Goal: Task Accomplishment & Management: Manage account settings

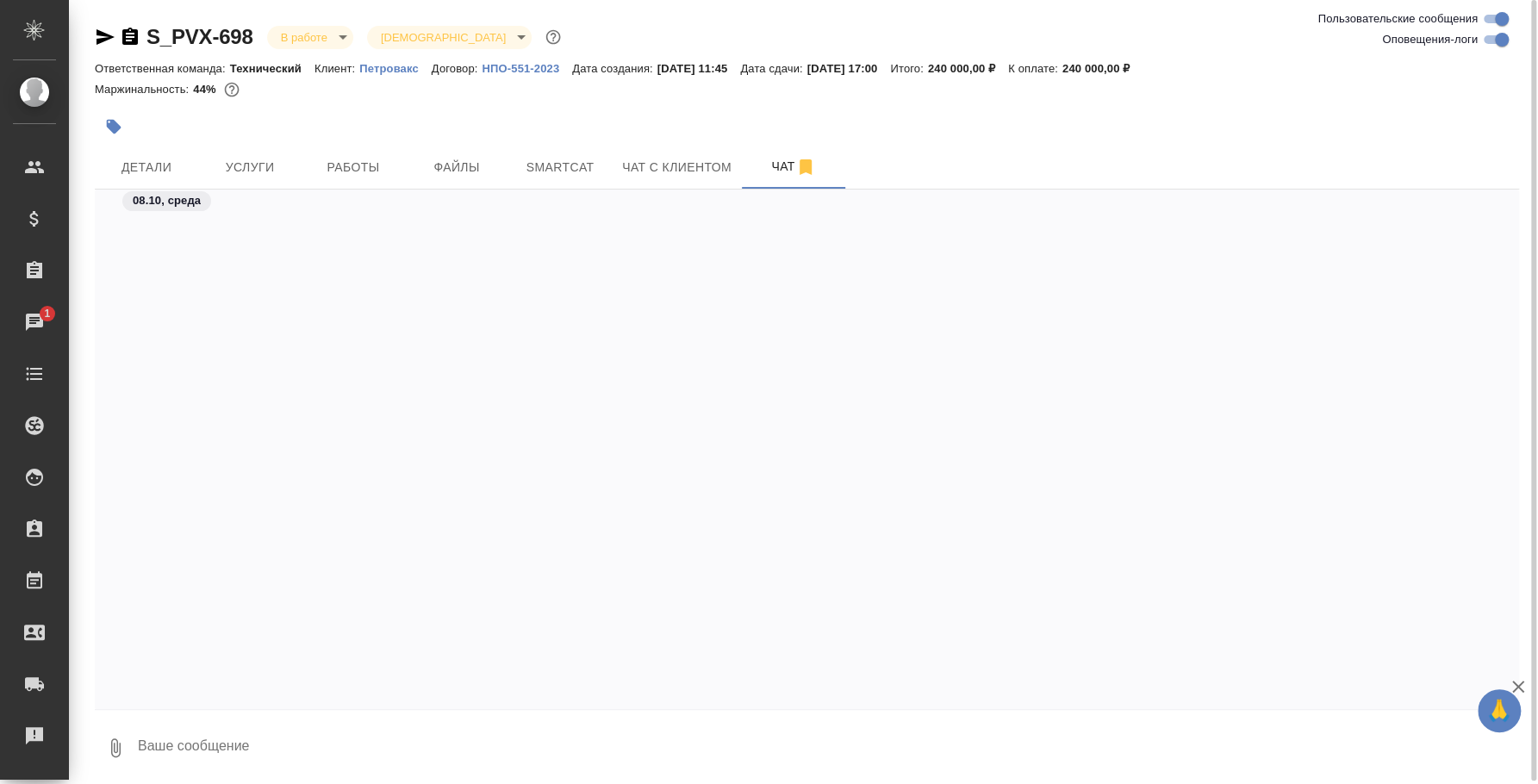
scroll to position [7448, 0]
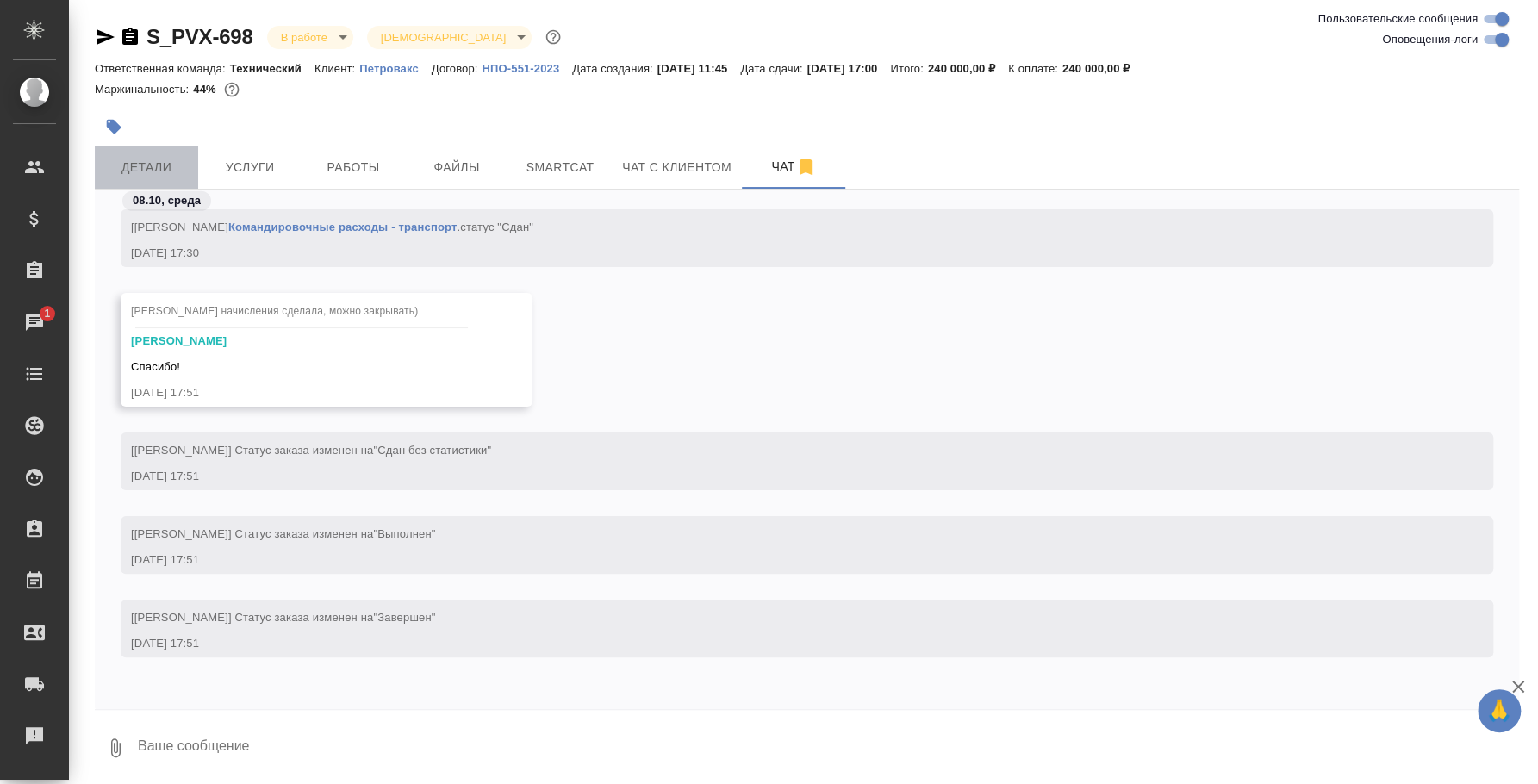
click at [157, 177] on span "Детали" at bounding box center [146, 168] width 83 height 22
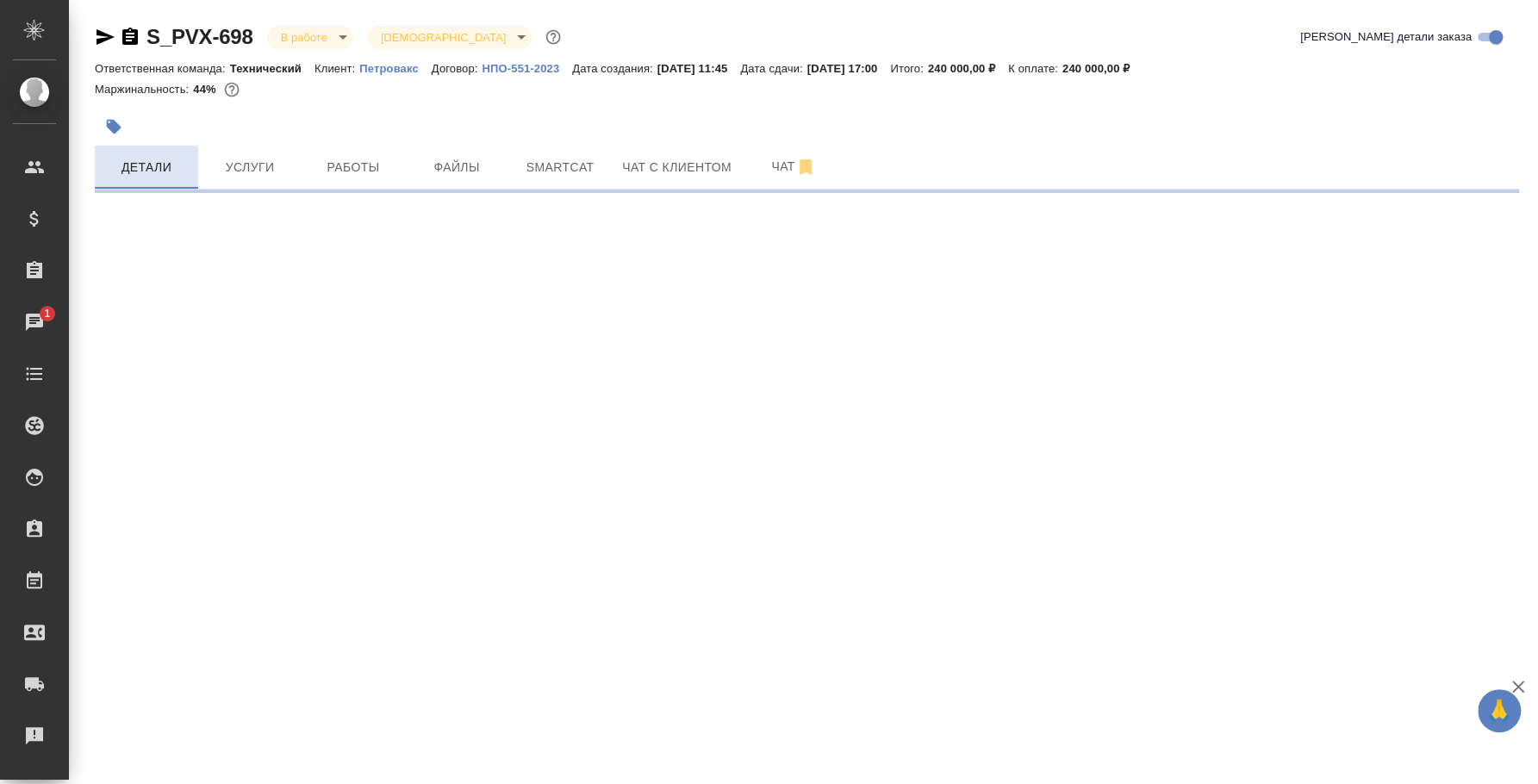
select select "RU"
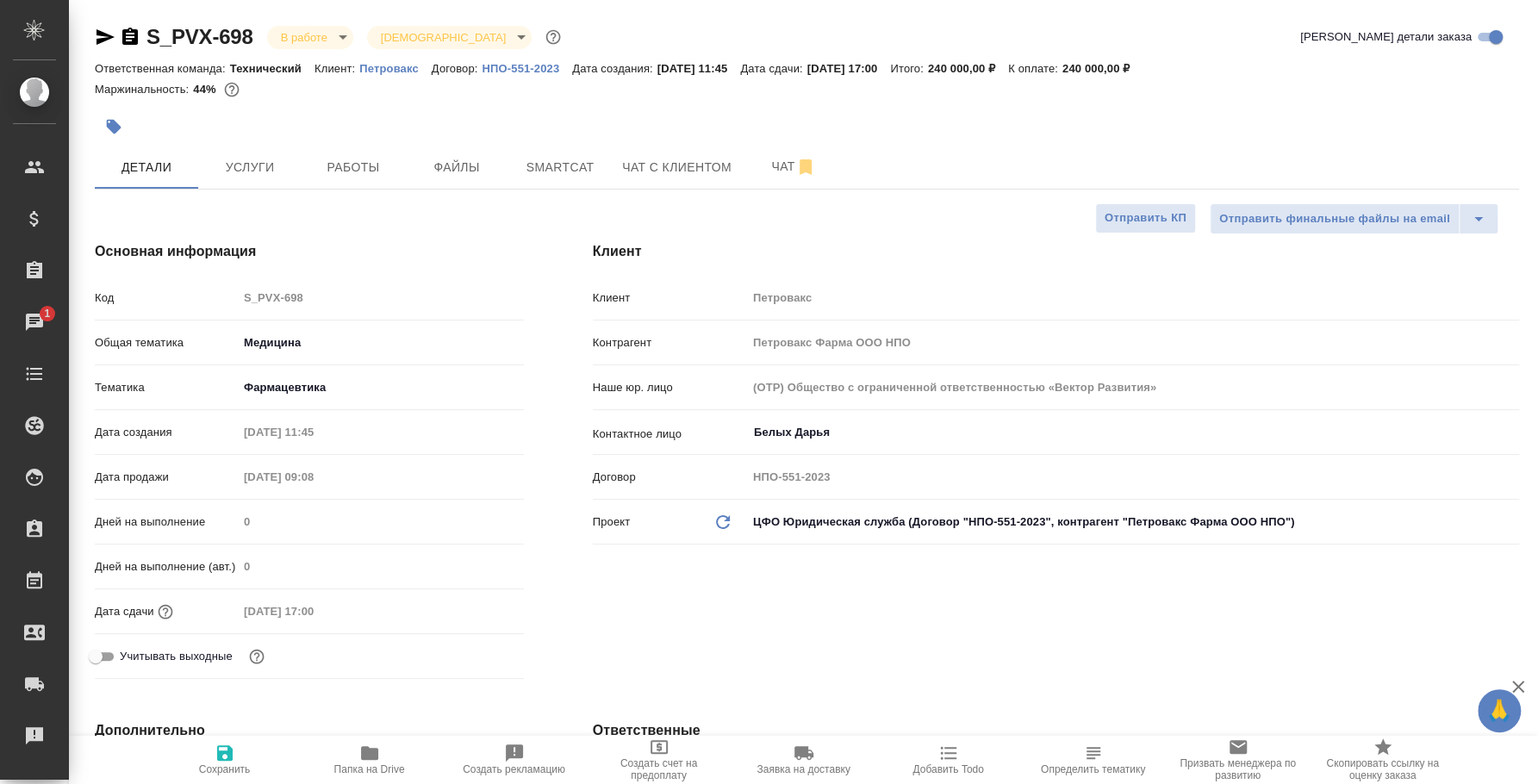
type textarea "x"
type input "[PERSON_NAME]"
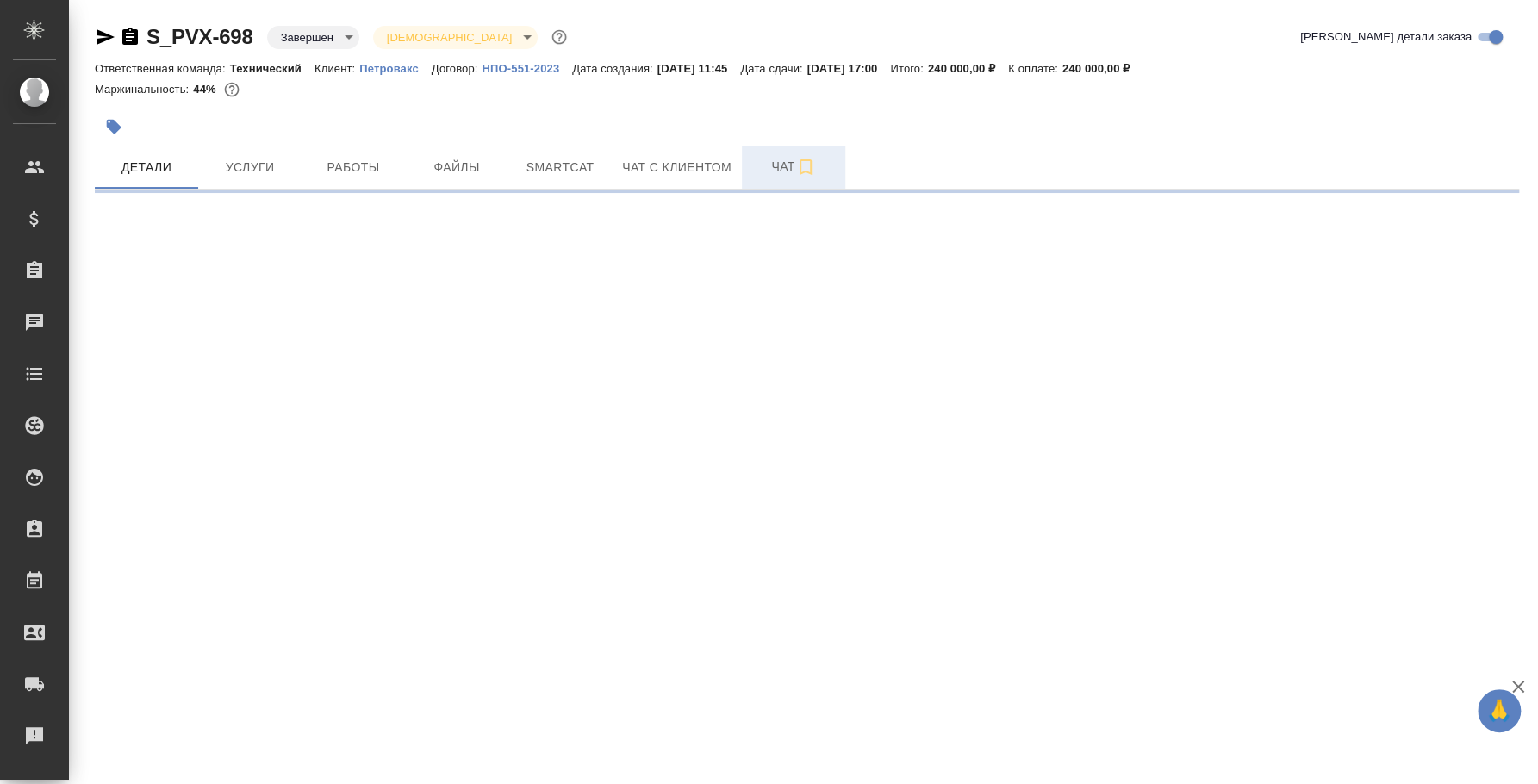
select select "RU"
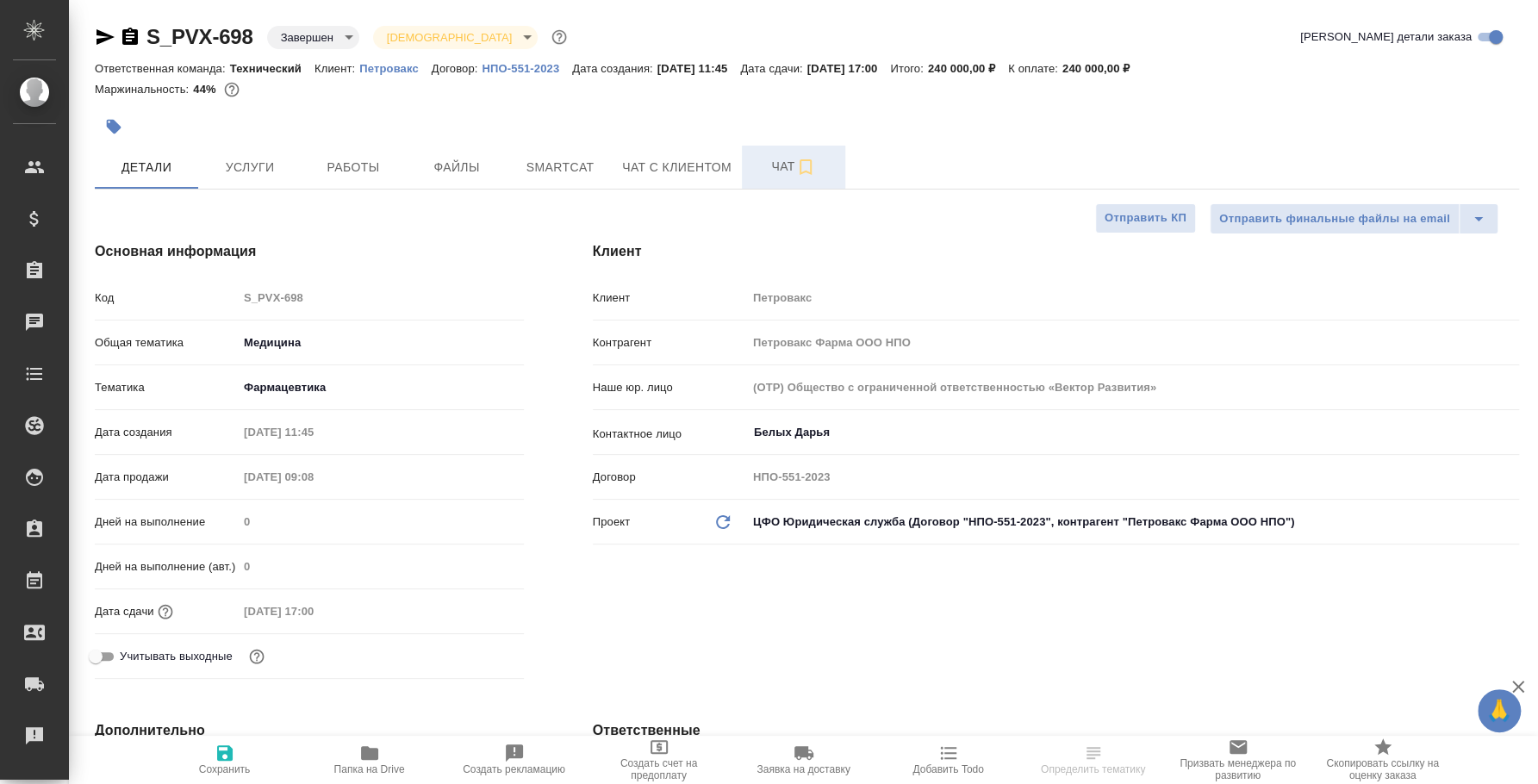
type textarea "x"
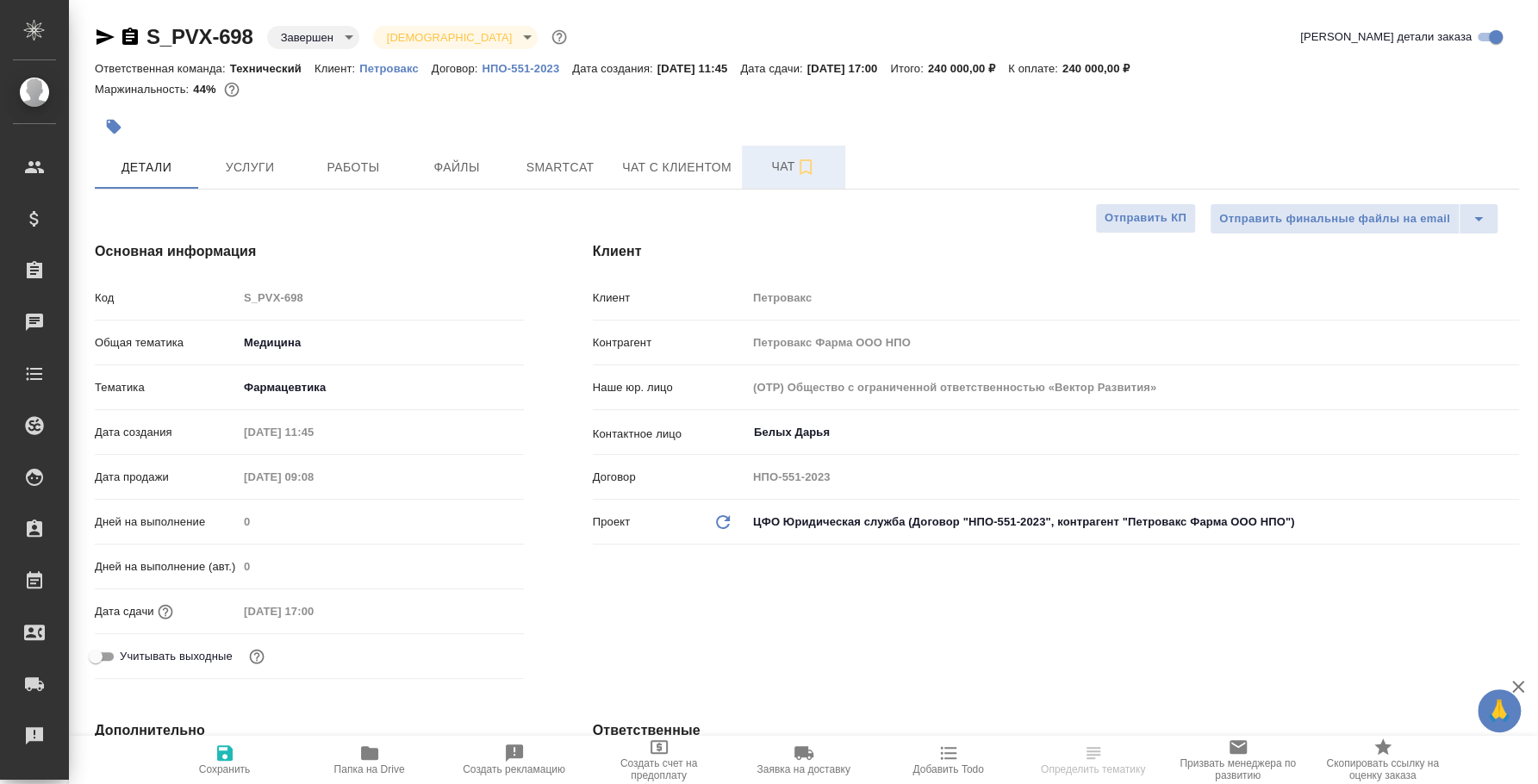
type textarea "x"
click at [806, 148] on button "Чат" at bounding box center [794, 167] width 104 height 43
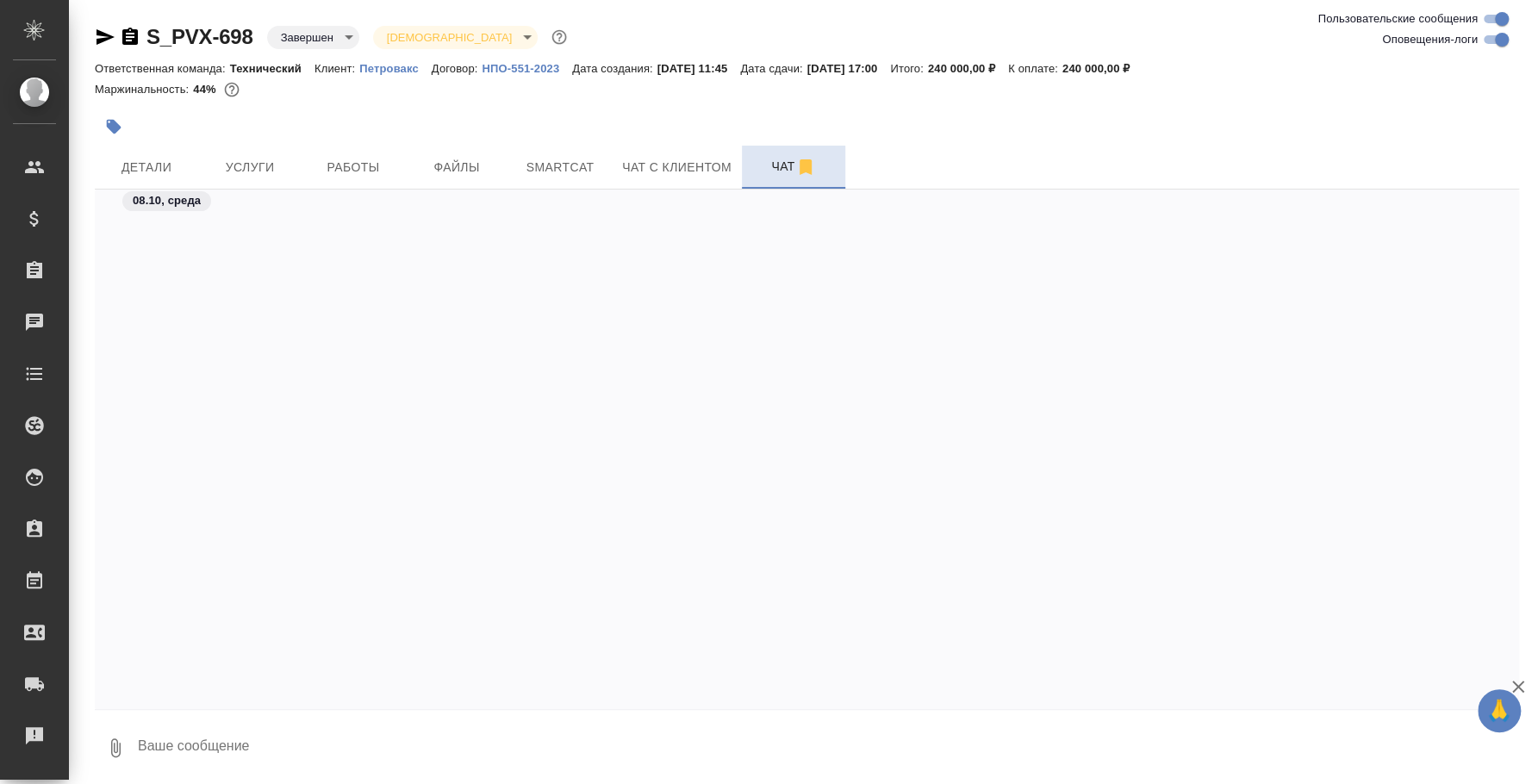
scroll to position [7295, 0]
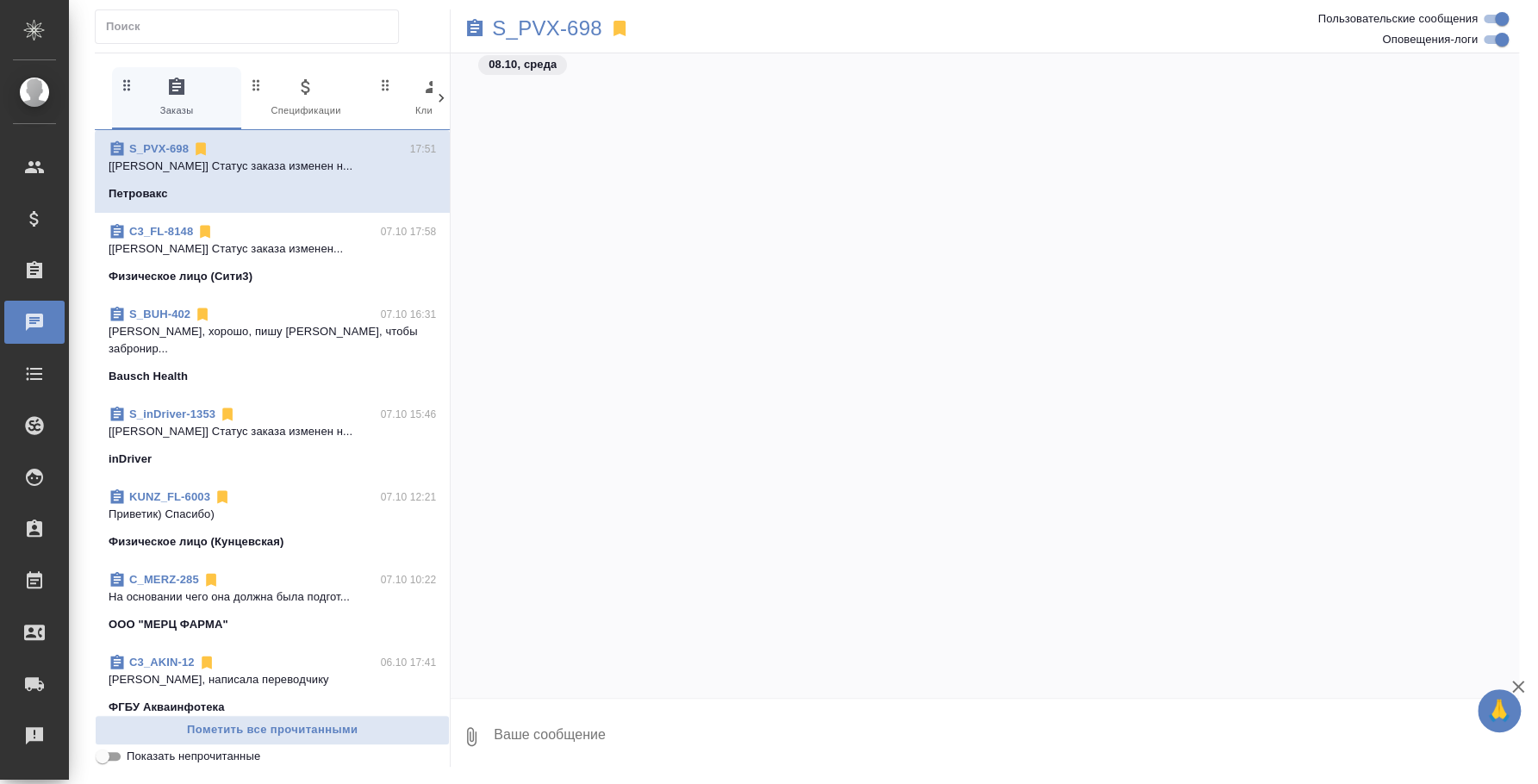
scroll to position [6842, 0]
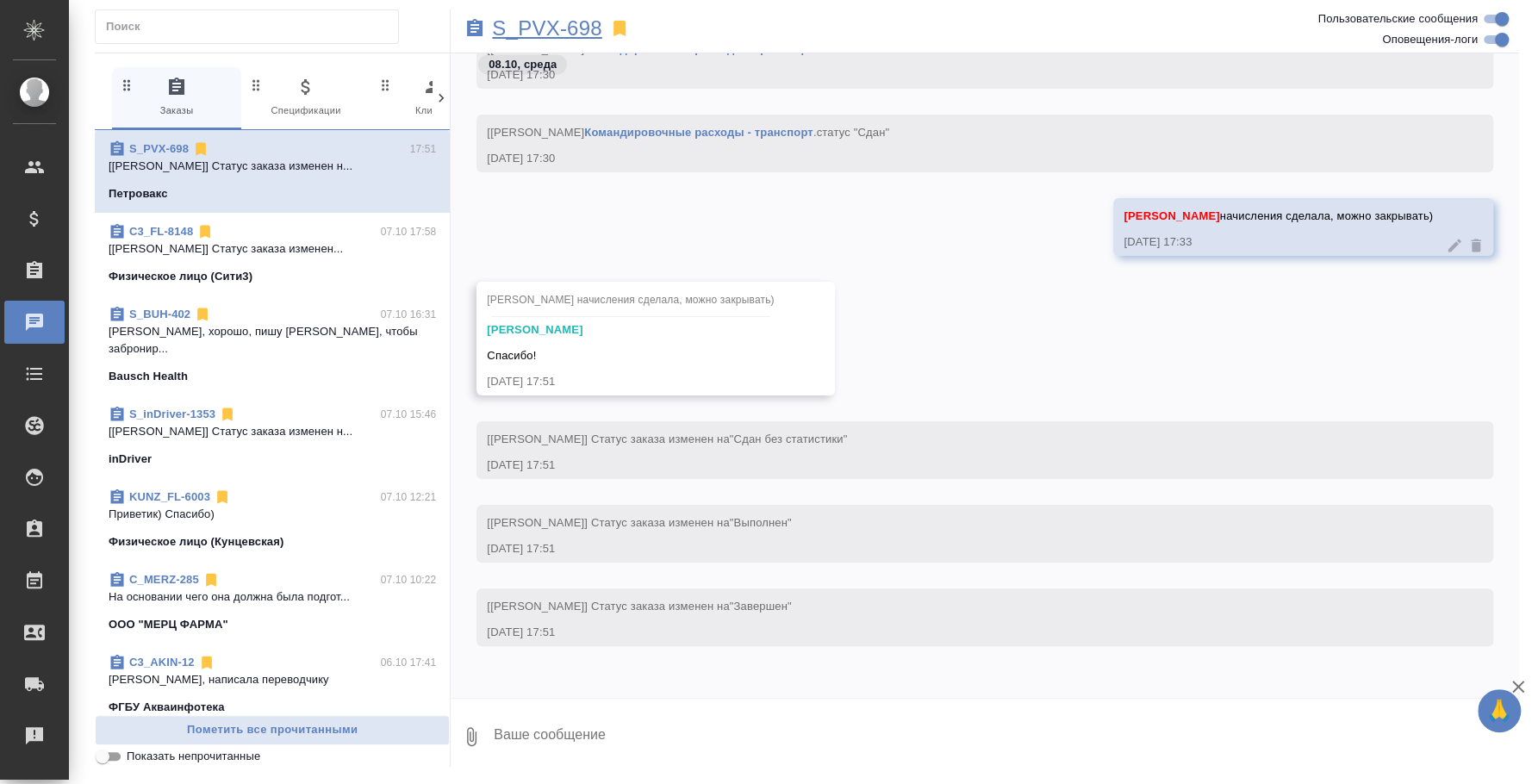
click at [518, 33] on p "S_PVX-698" at bounding box center [546, 28] width 109 height 17
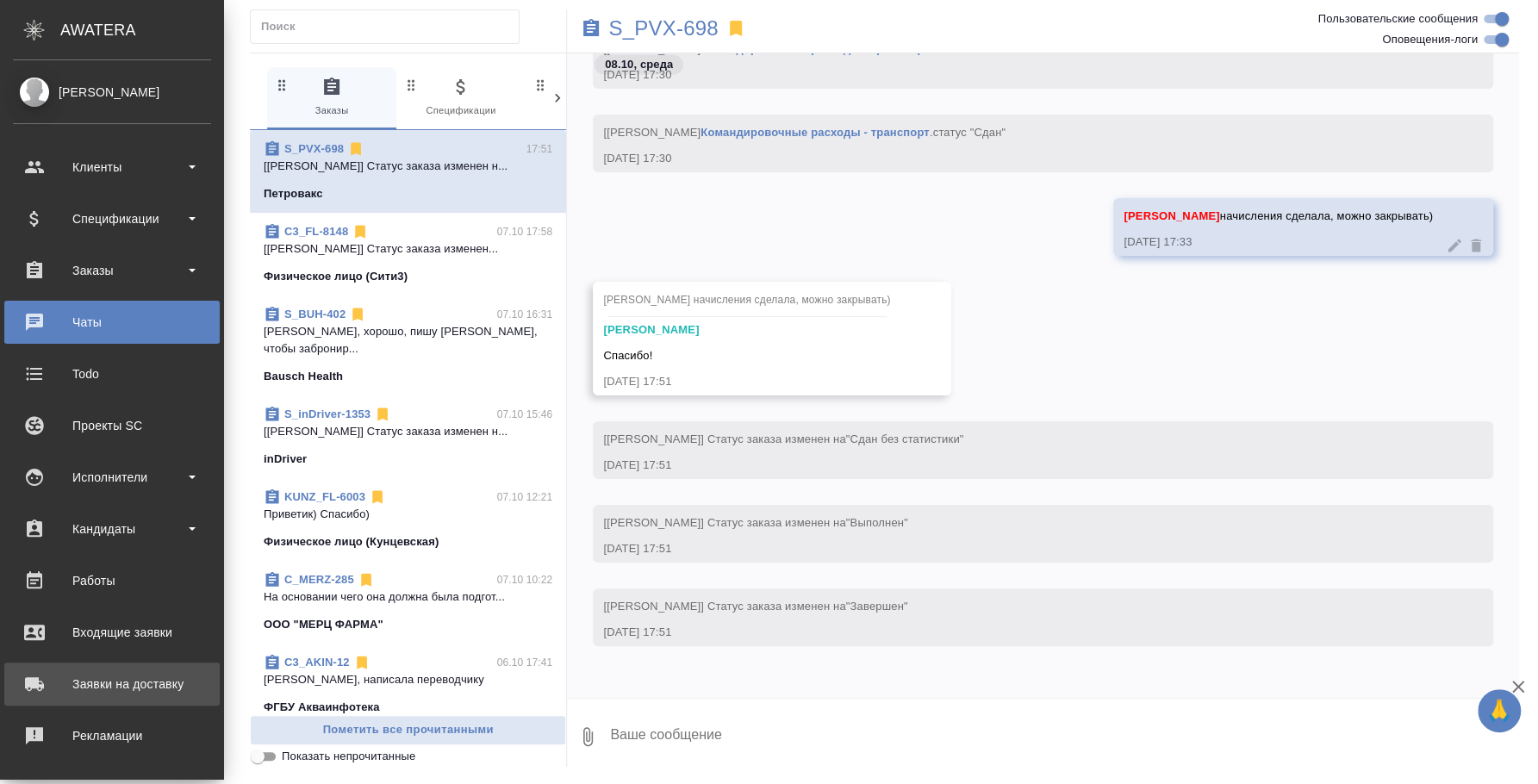
scroll to position [158, 0]
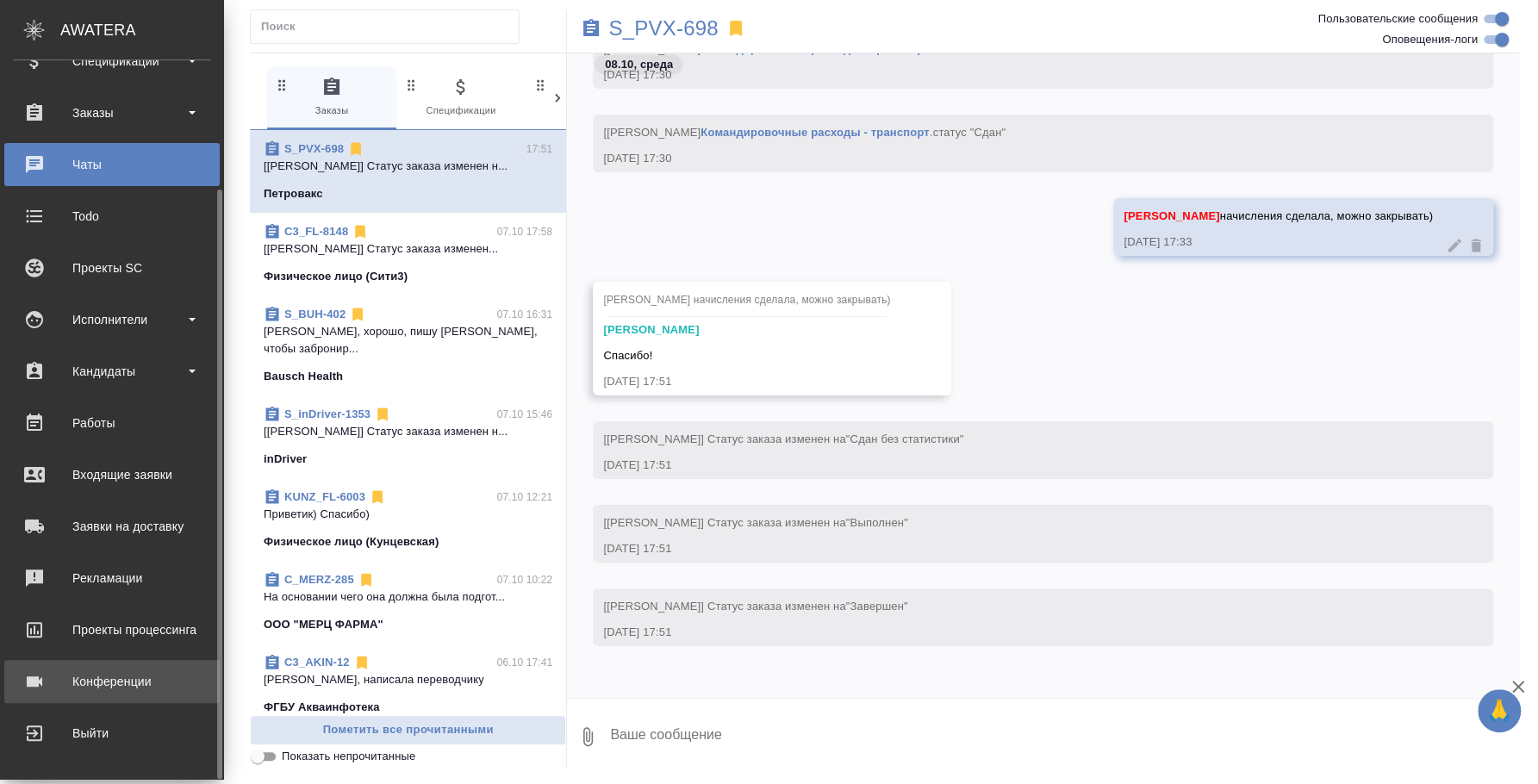
click at [87, 677] on div "Конференции" at bounding box center [112, 681] width 199 height 25
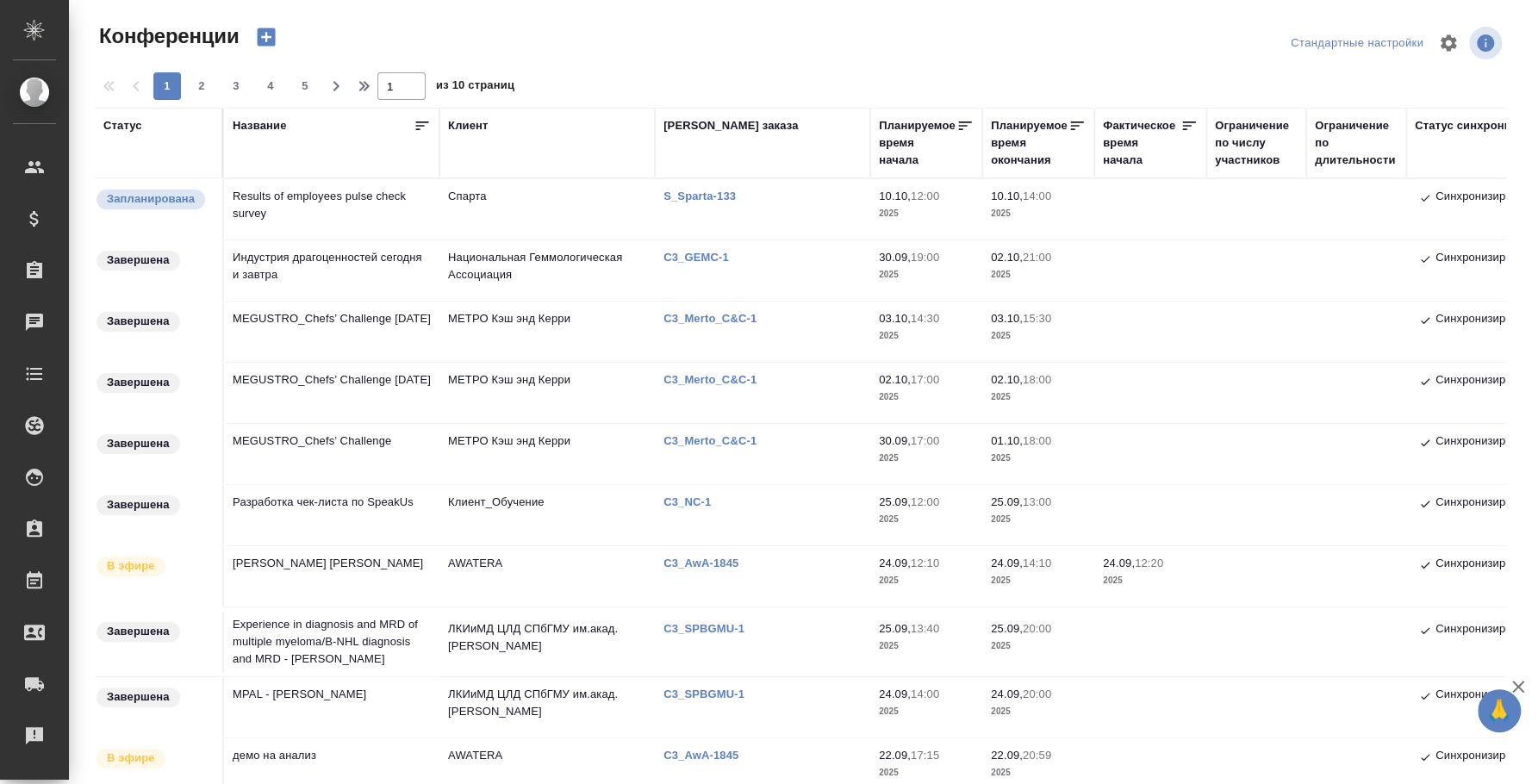
click at [726, 440] on p "C3_Merto_C&C-1" at bounding box center [716, 441] width 106 height 13
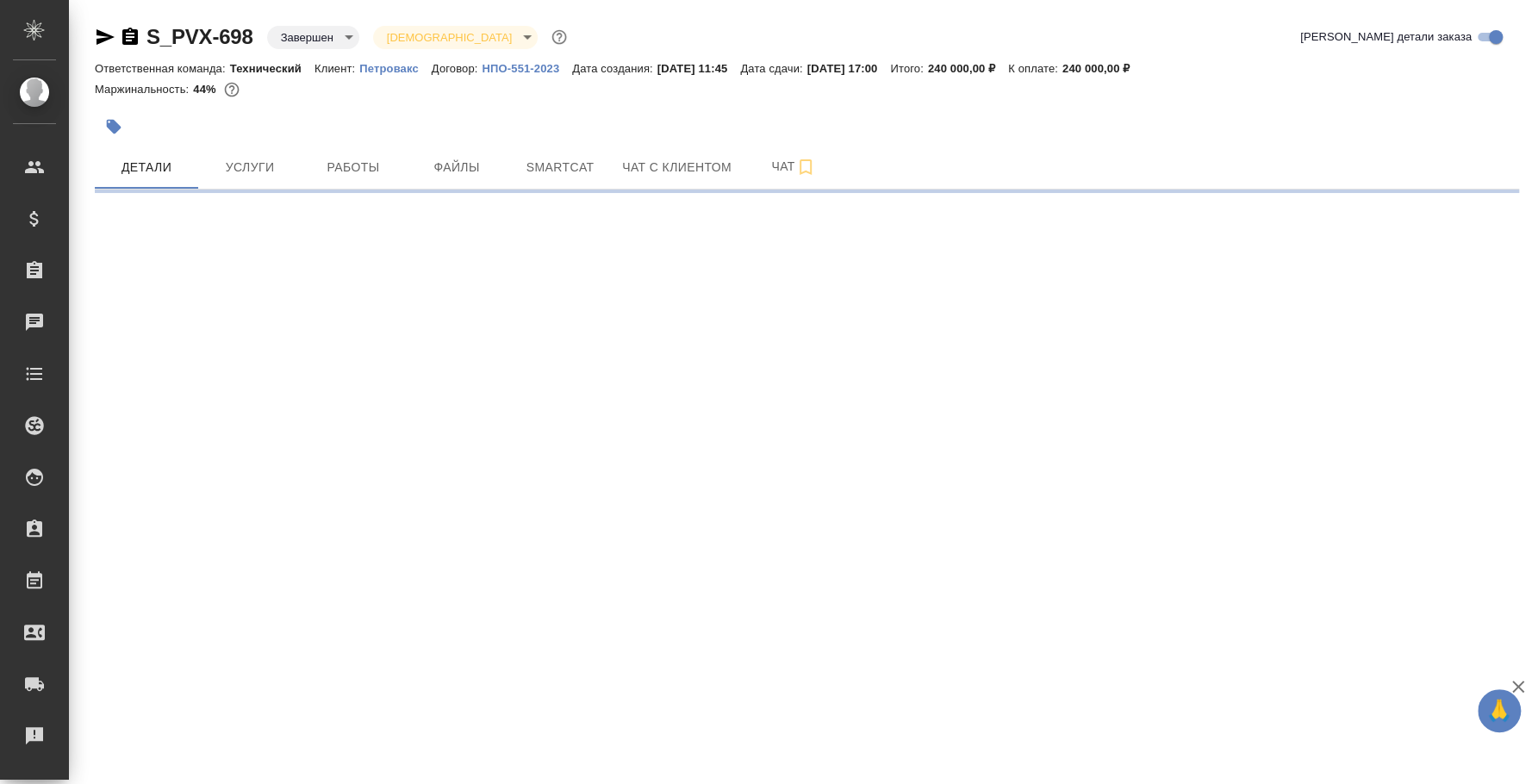
select select "RU"
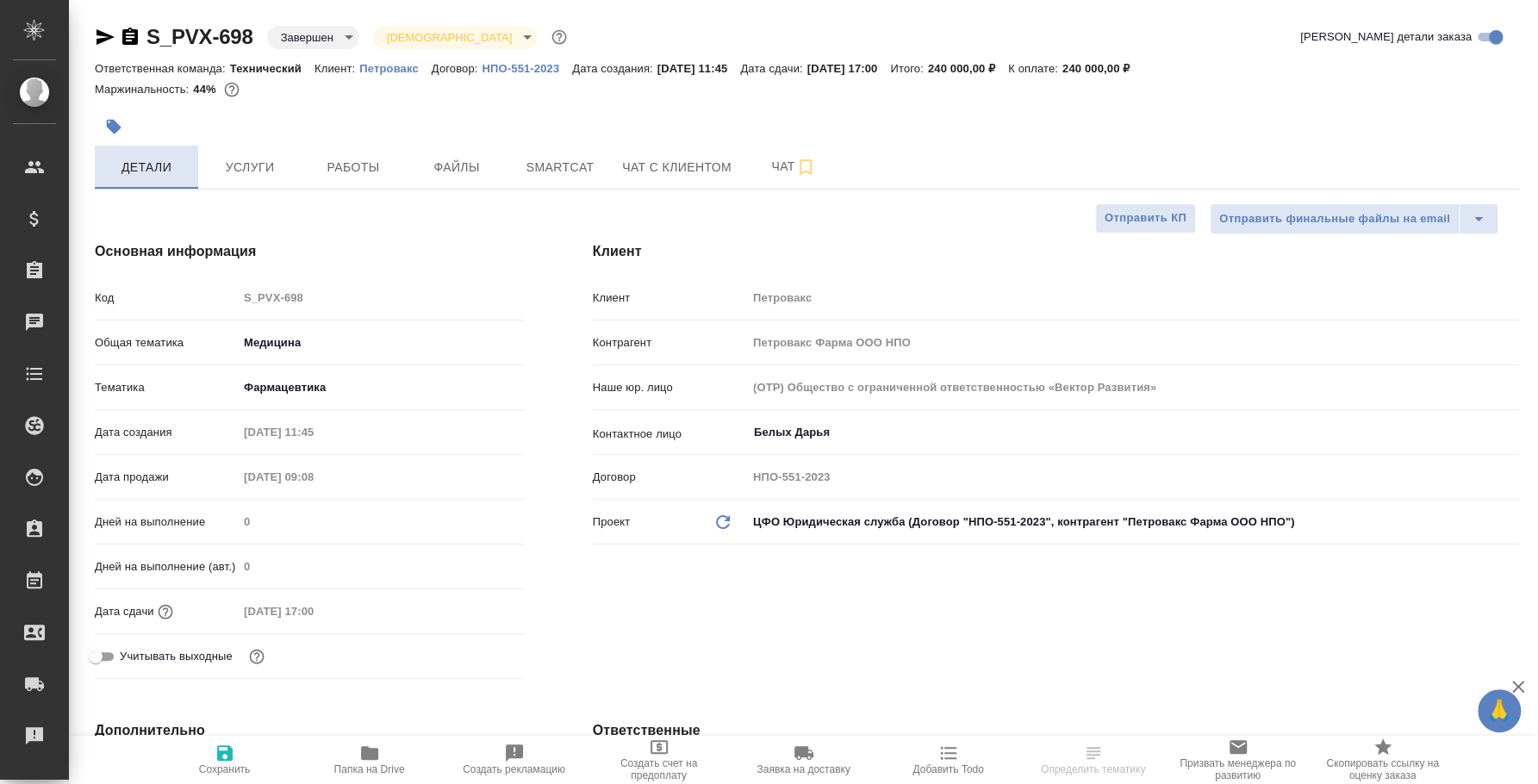
type textarea "x"
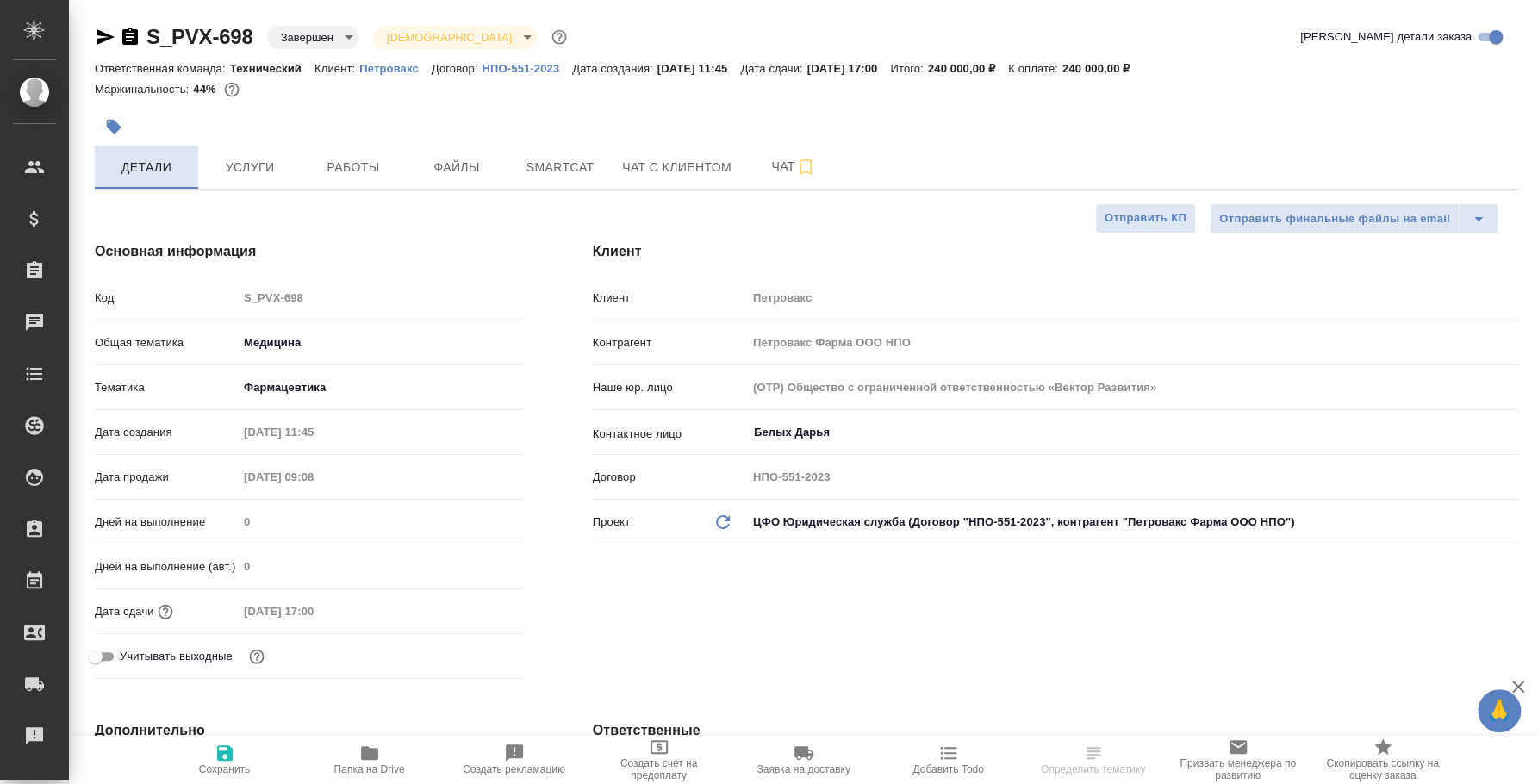
type textarea "x"
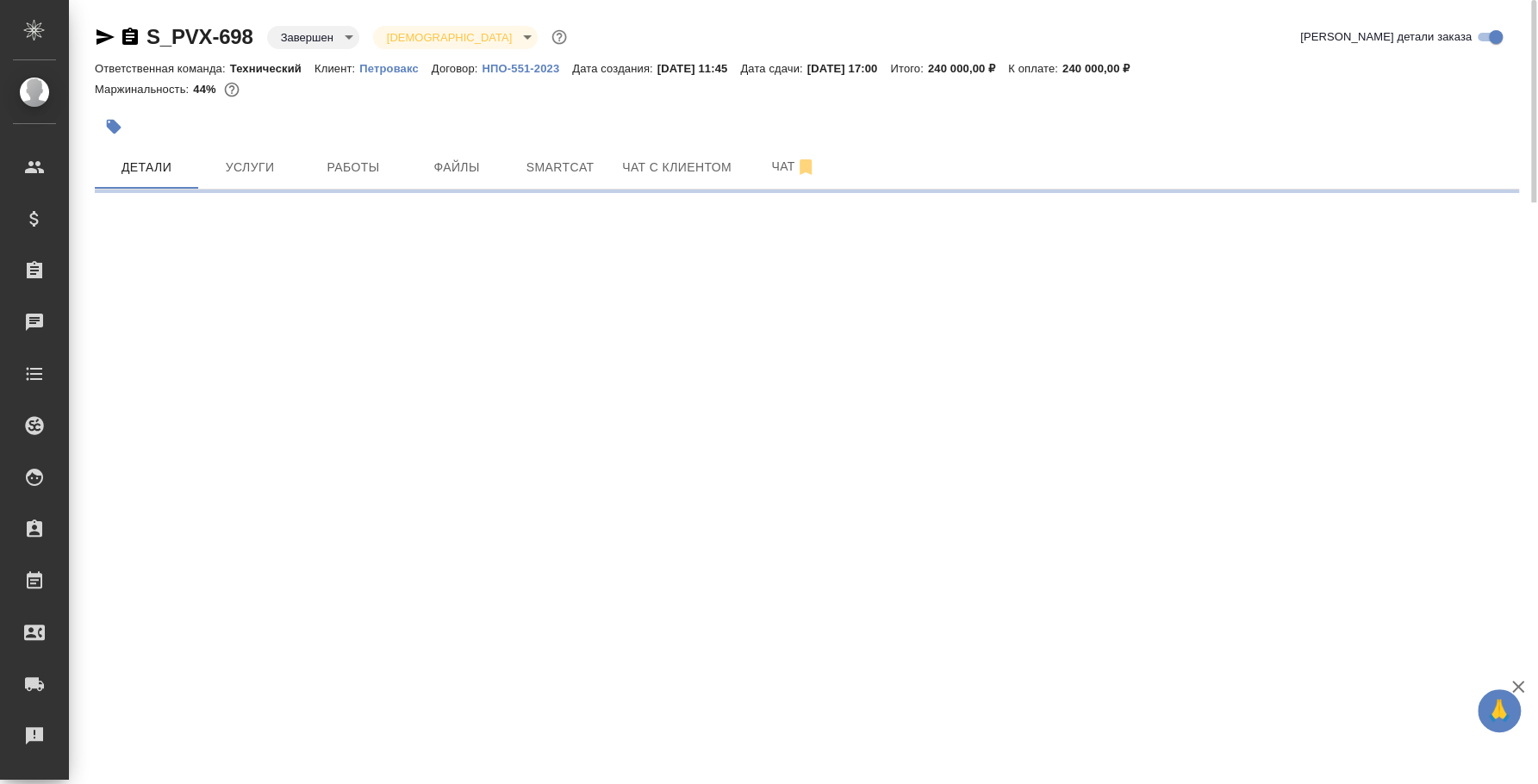
select select "RU"
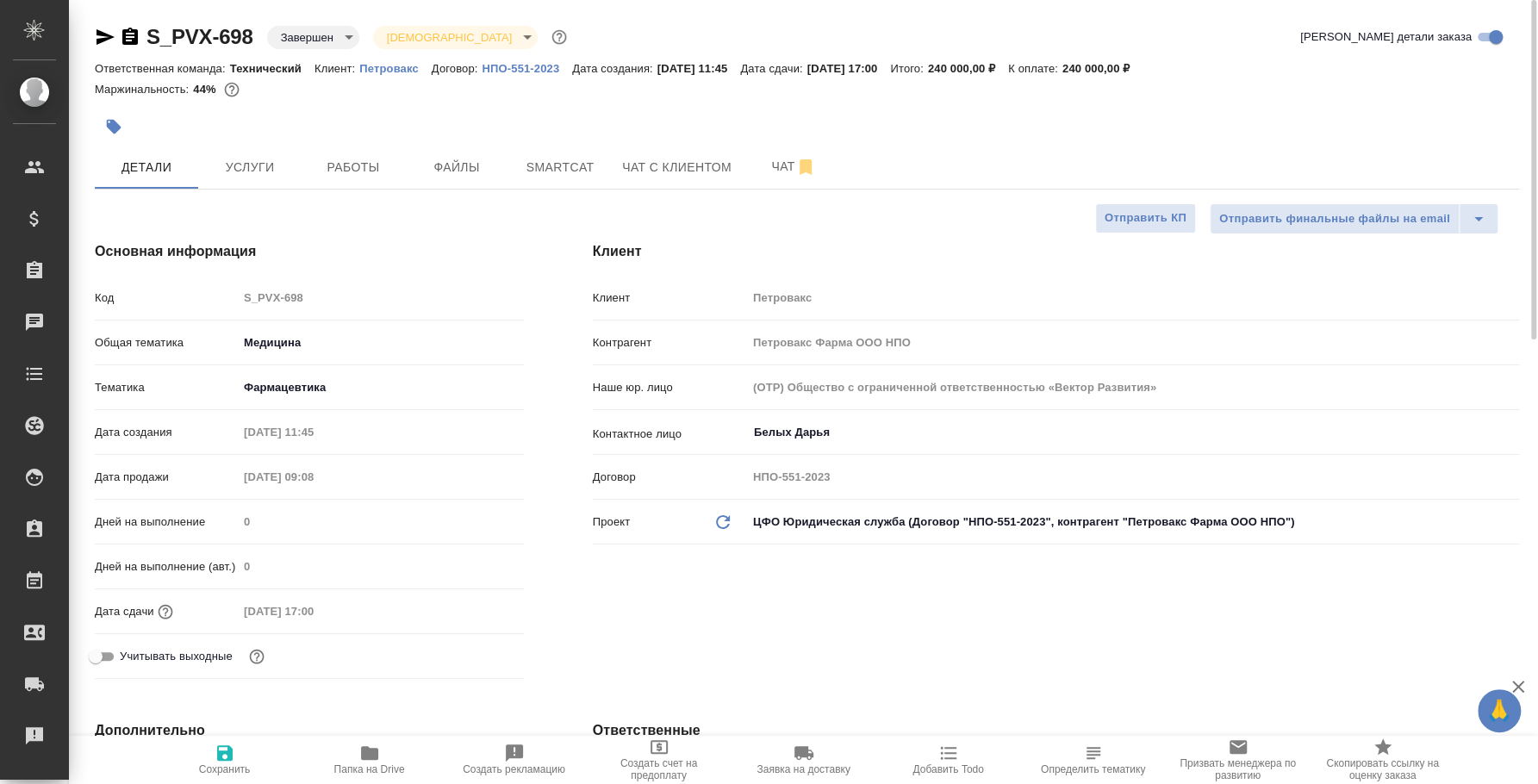
type textarea "x"
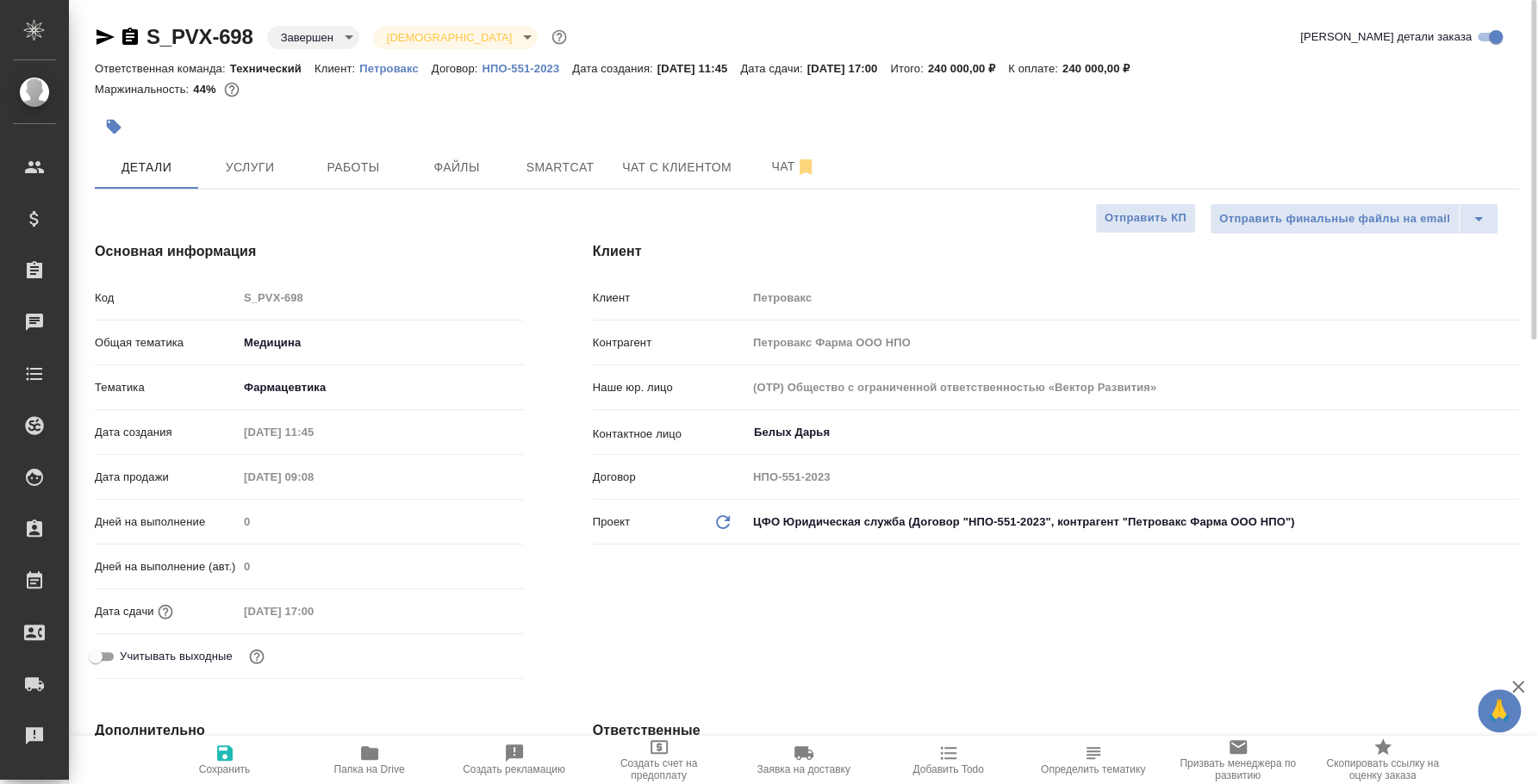
type textarea "x"
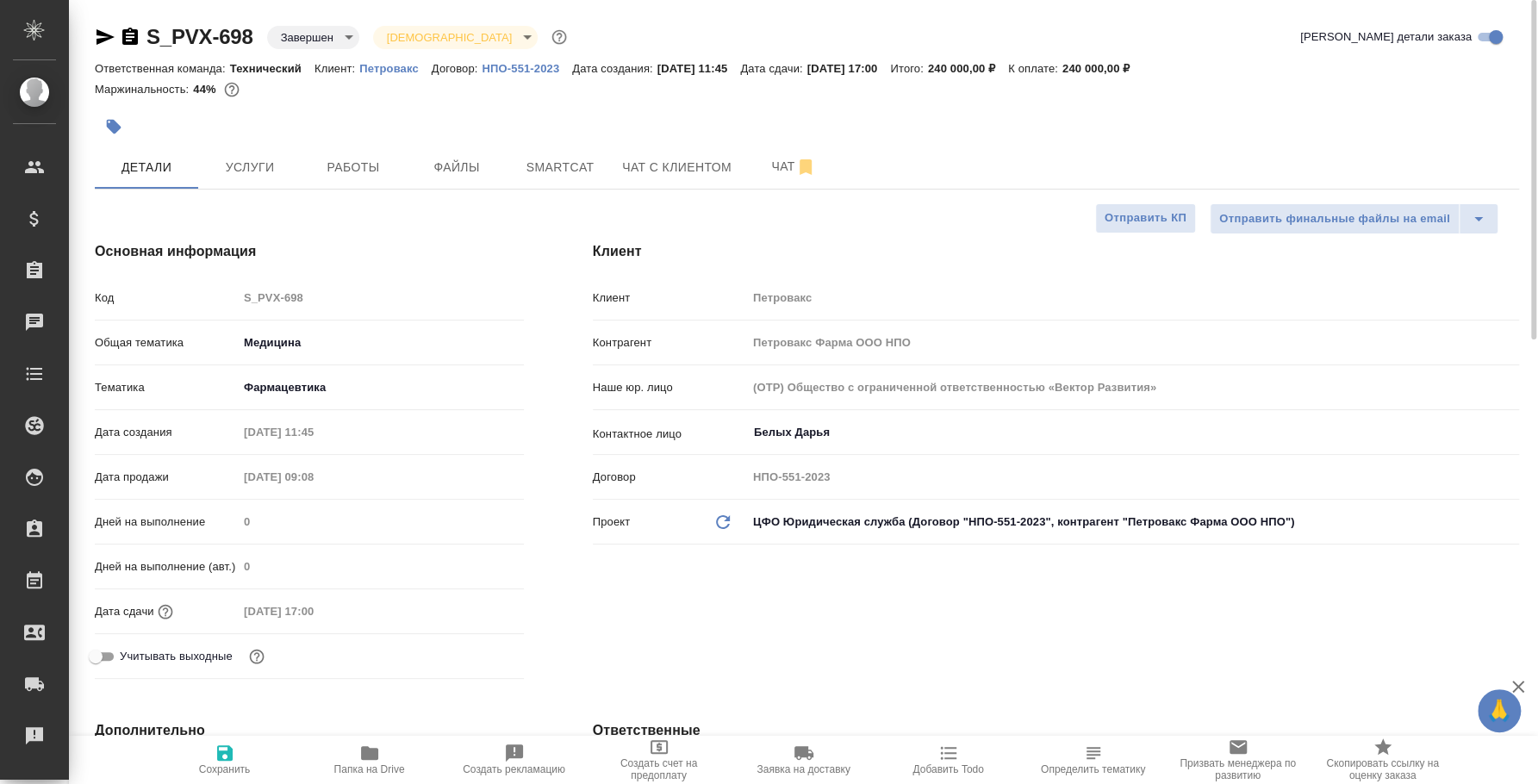
type textarea "x"
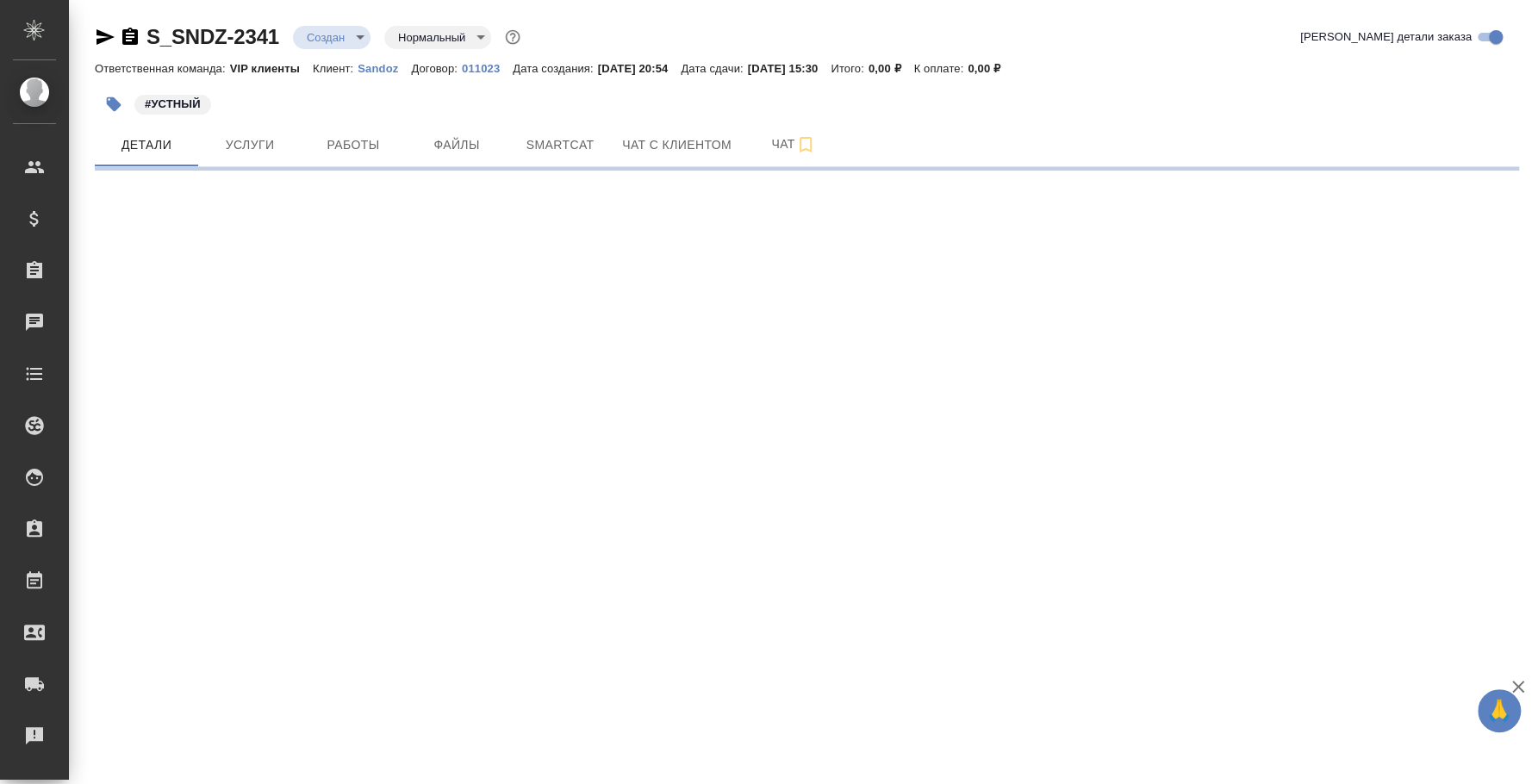
select select "RU"
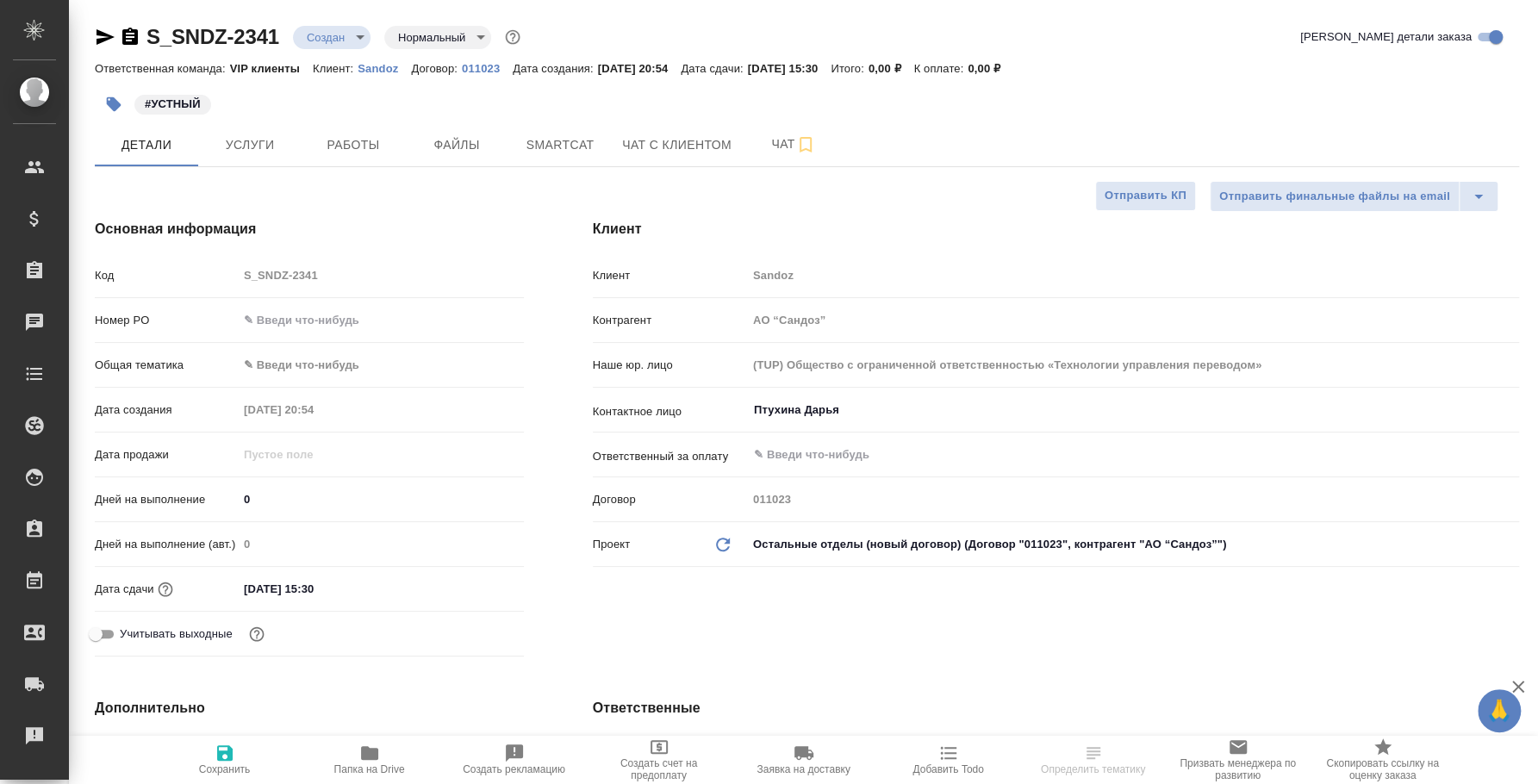
select select "RU"
type textarea "x"
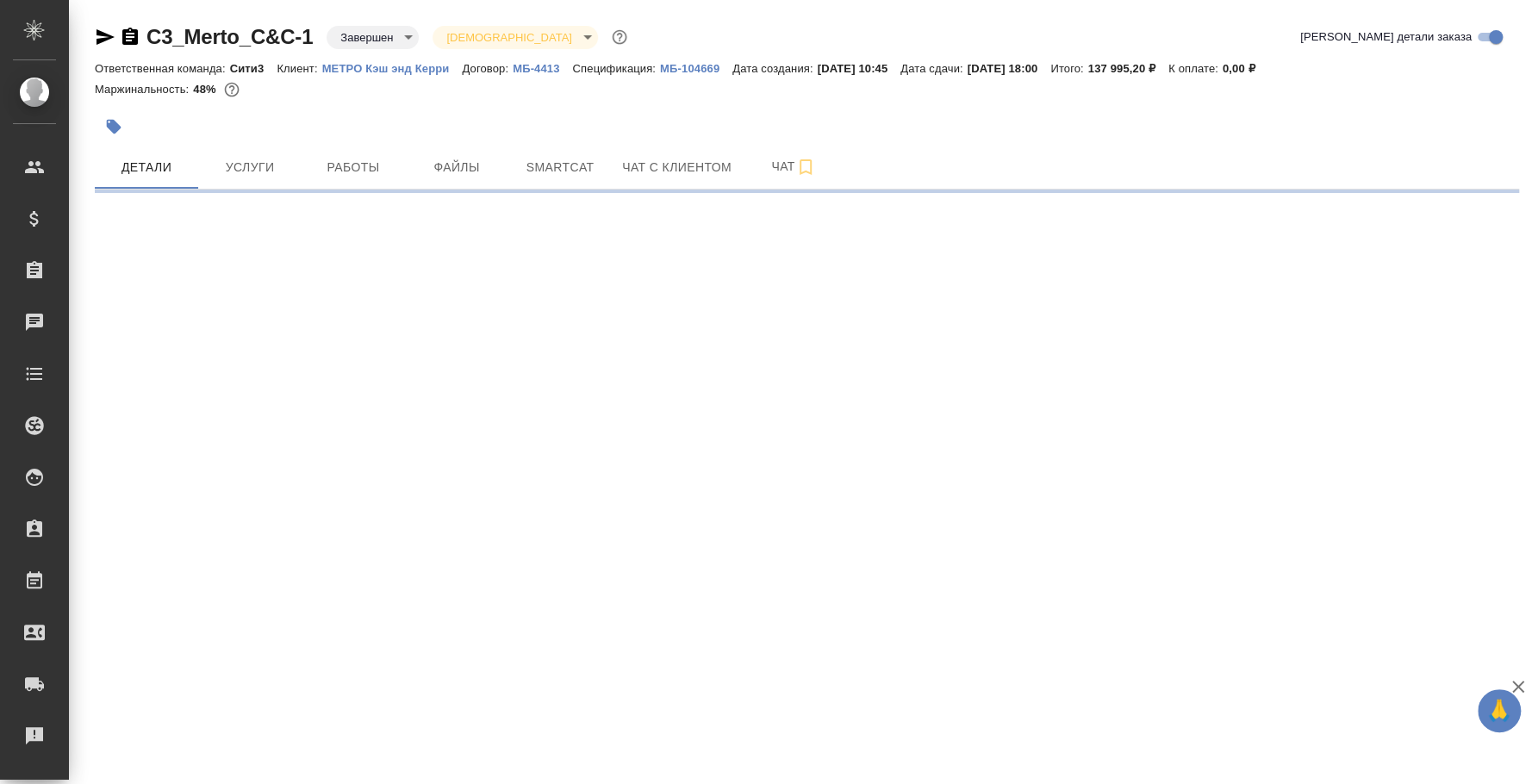
select select "RU"
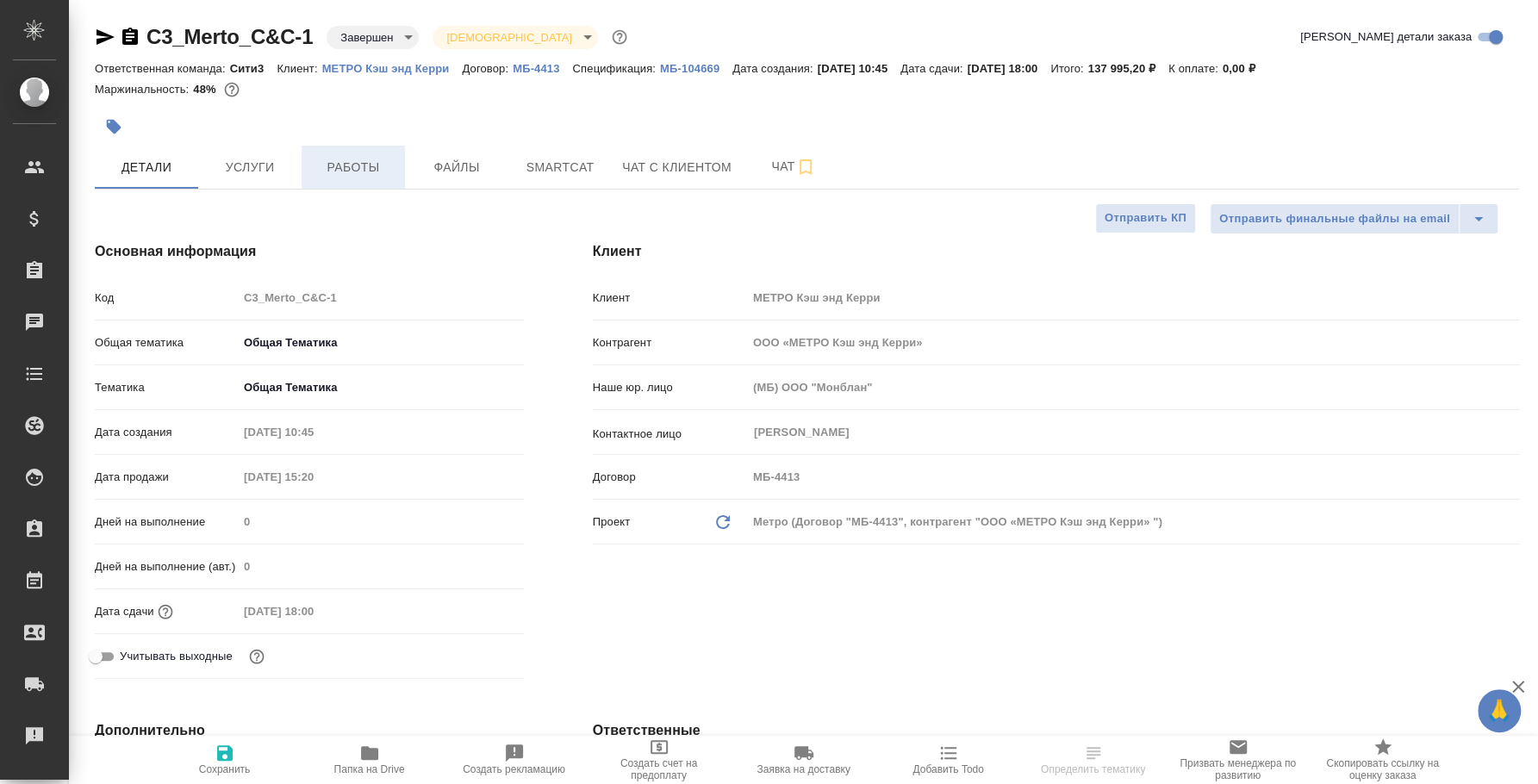
type textarea "x"
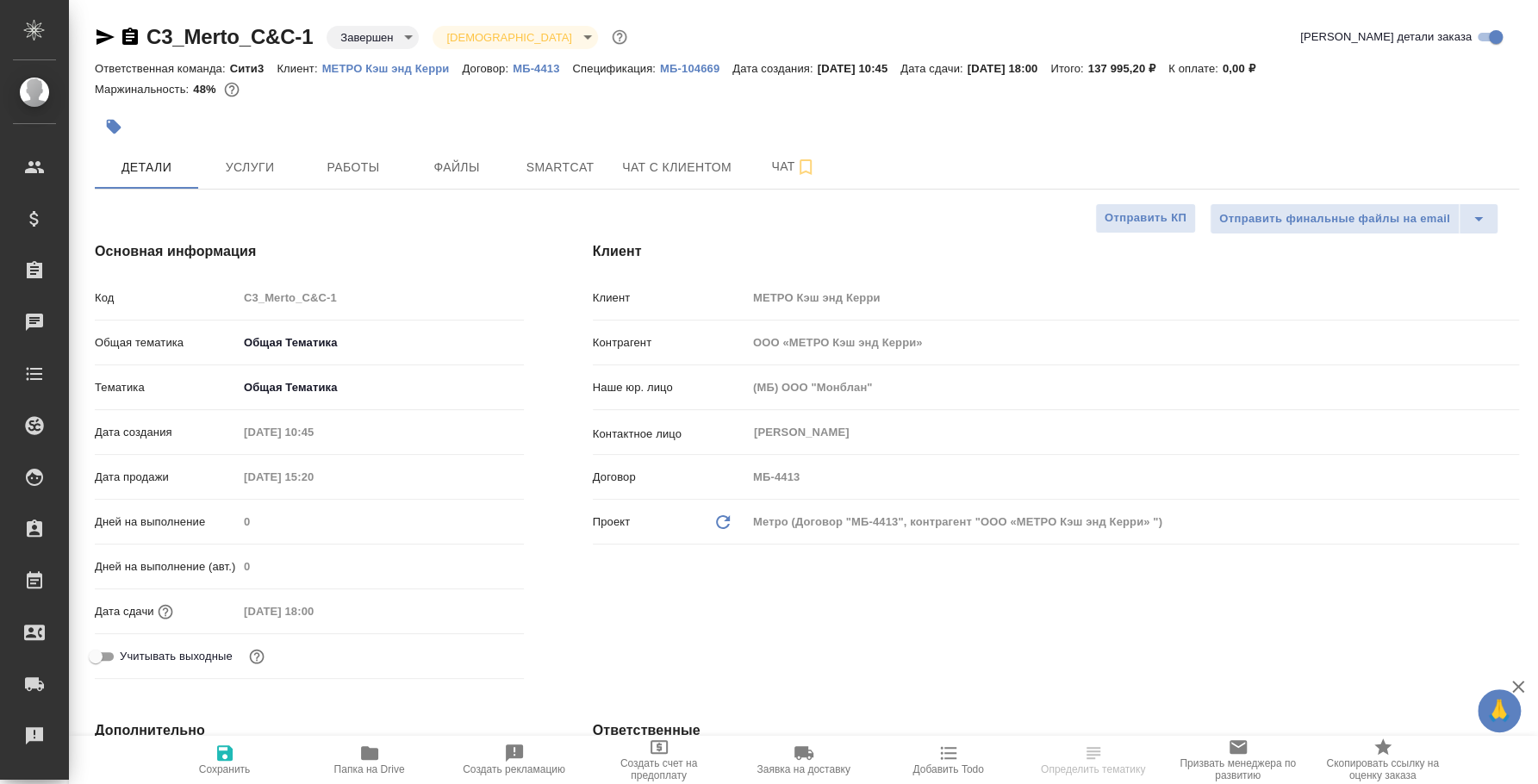
type textarea "x"
click at [248, 146] on button "Услуги" at bounding box center [250, 167] width 104 height 43
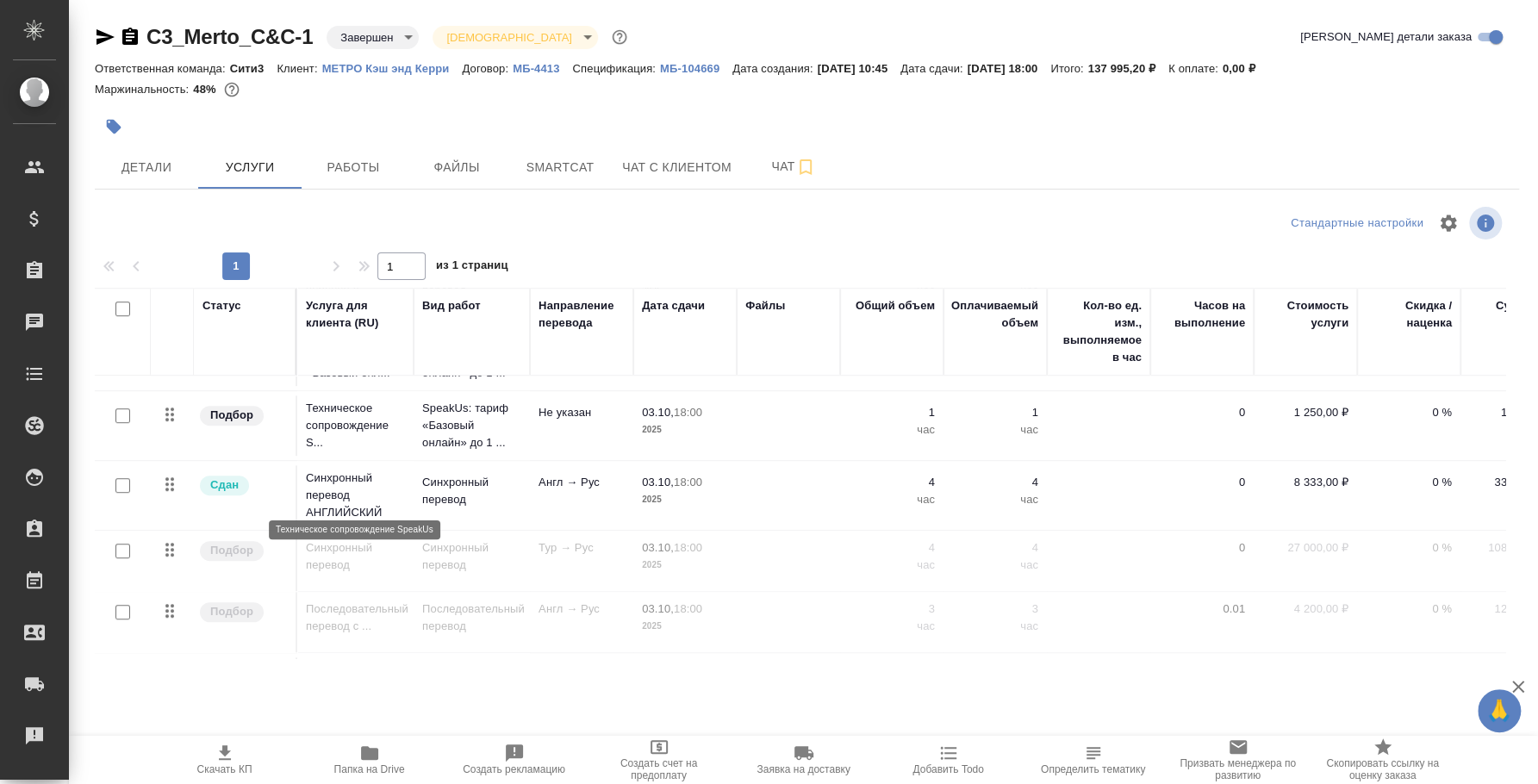
scroll to position [646, 0]
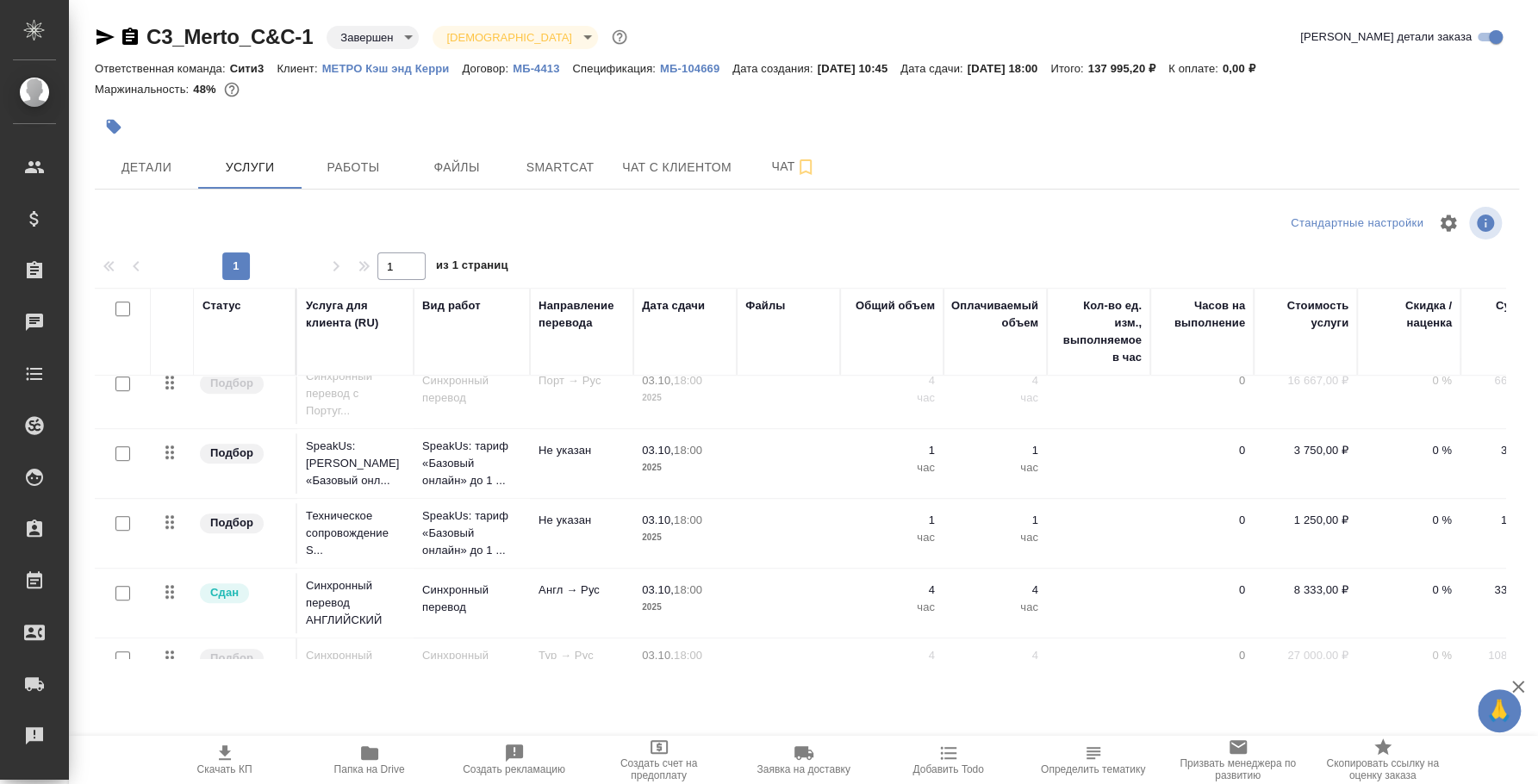
click at [103, 32] on icon "button" at bounding box center [106, 36] width 18 height 15
